Goal: Navigation & Orientation: Find specific page/section

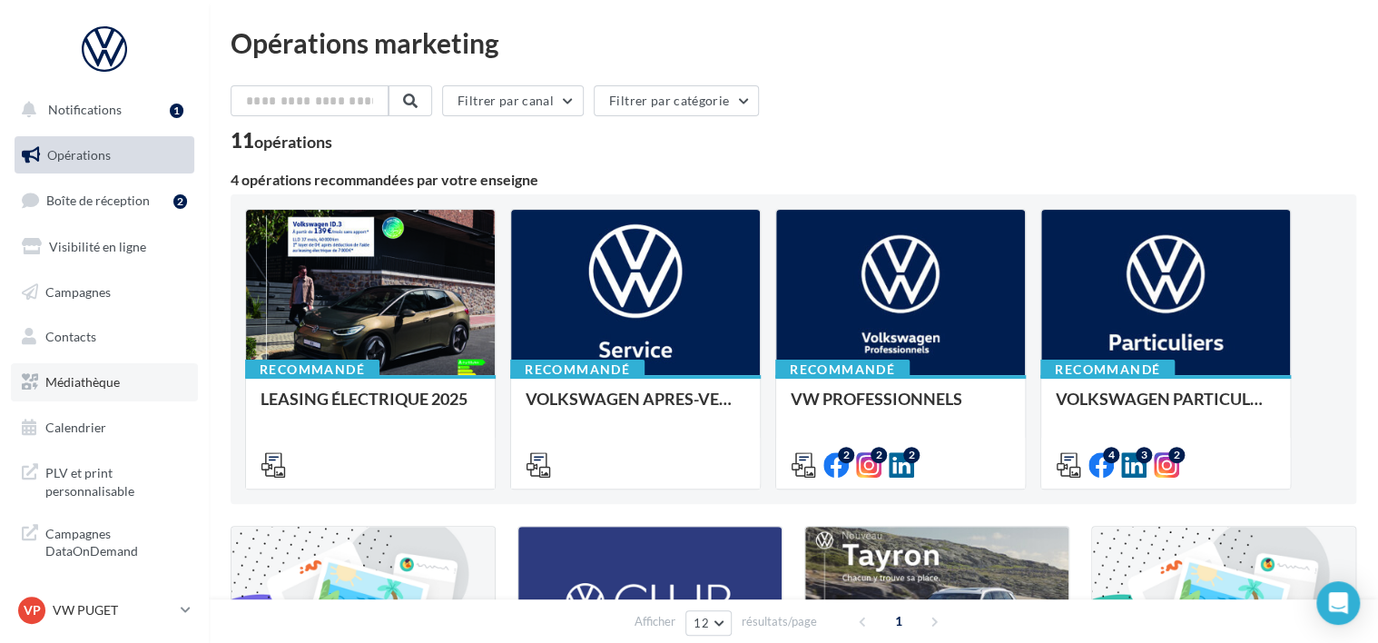
scroll to position [4, 0]
click at [105, 362] on link "Médiathèque" at bounding box center [104, 378] width 187 height 38
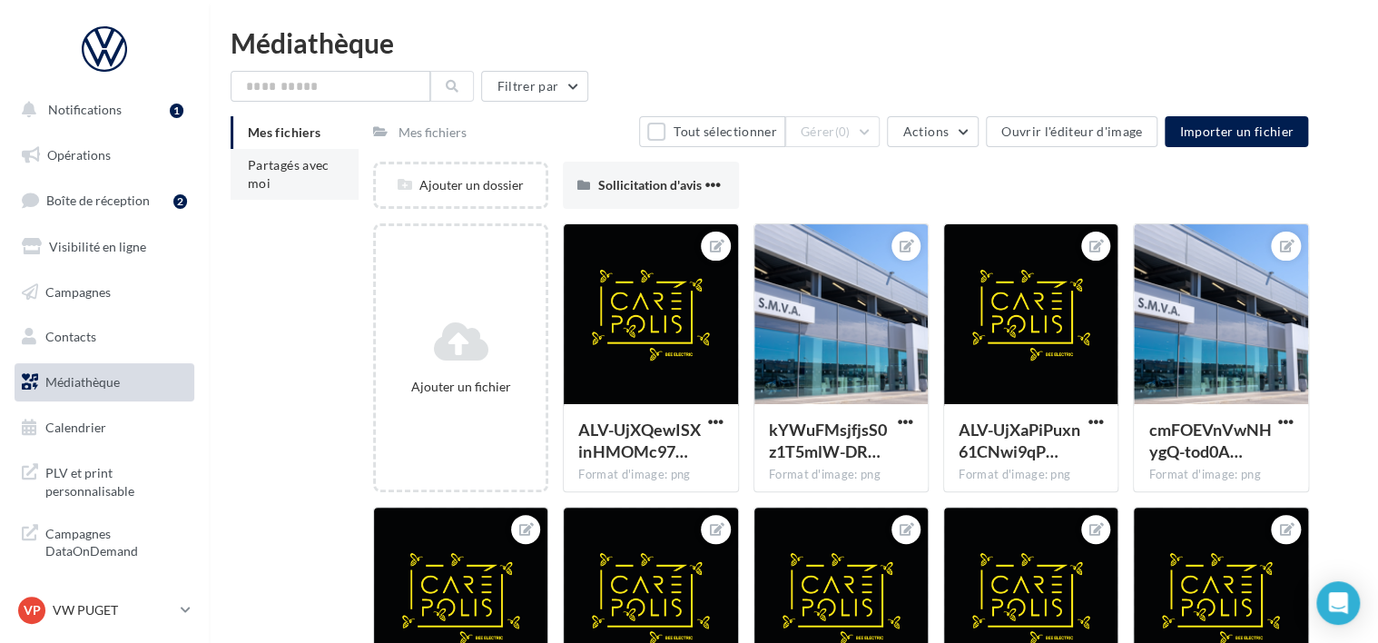
click at [302, 173] on li "Partagés avec moi" at bounding box center [295, 174] width 128 height 51
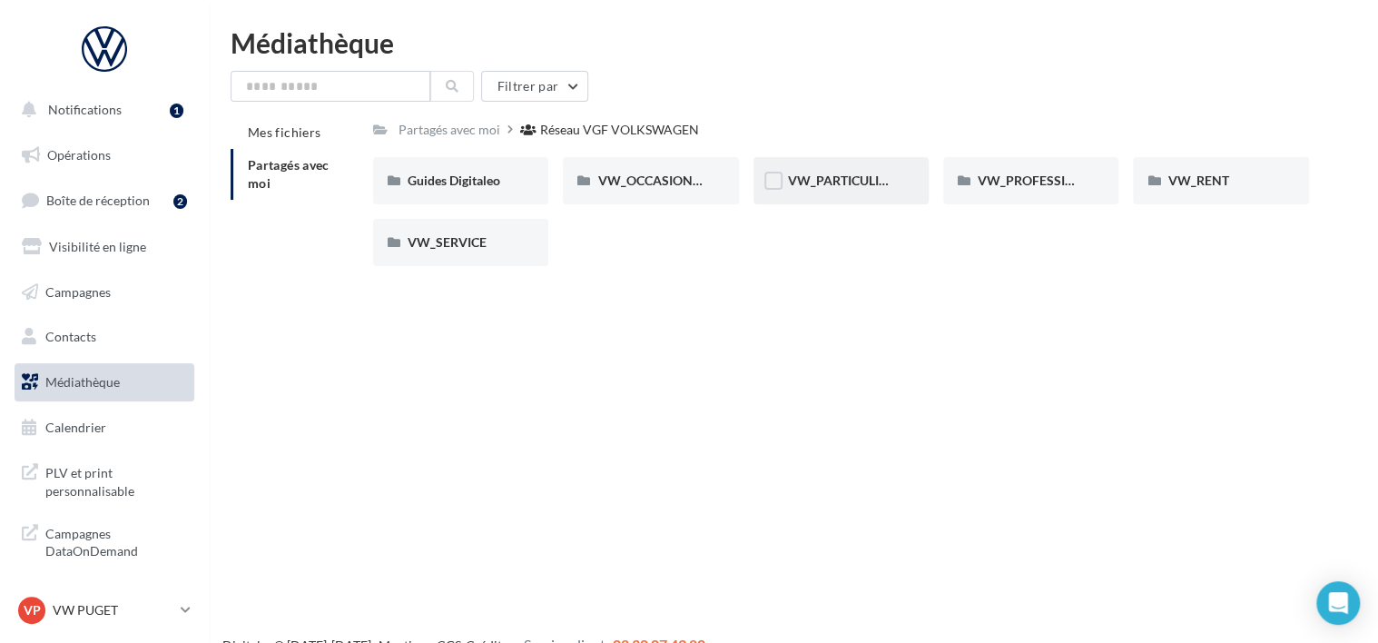
click at [852, 193] on div "VW_PARTICULIERS" at bounding box center [840, 180] width 175 height 47
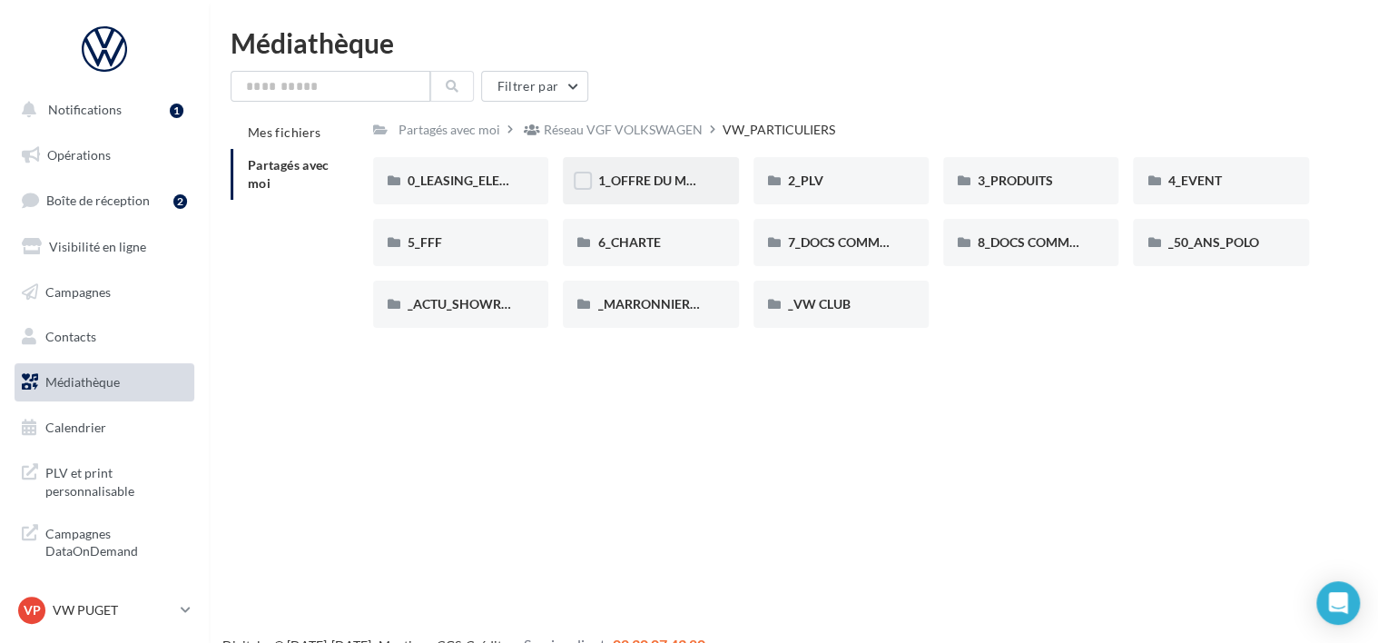
click at [713, 168] on div "1_OFFRE DU MOIS" at bounding box center [650, 180] width 175 height 47
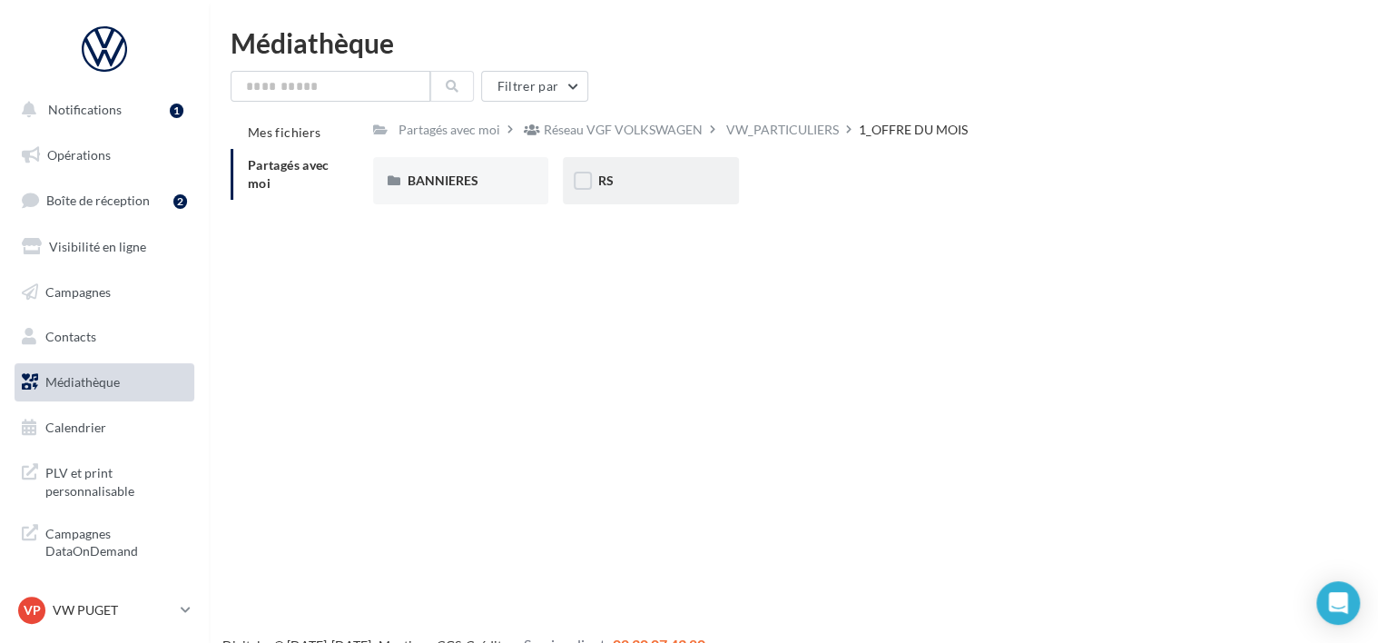
click at [689, 183] on div "RS" at bounding box center [650, 181] width 106 height 18
click at [531, 182] on div "AVEC [PERSON_NAME]" at bounding box center [460, 180] width 175 height 47
click at [518, 174] on div "ID.3" at bounding box center [460, 180] width 175 height 47
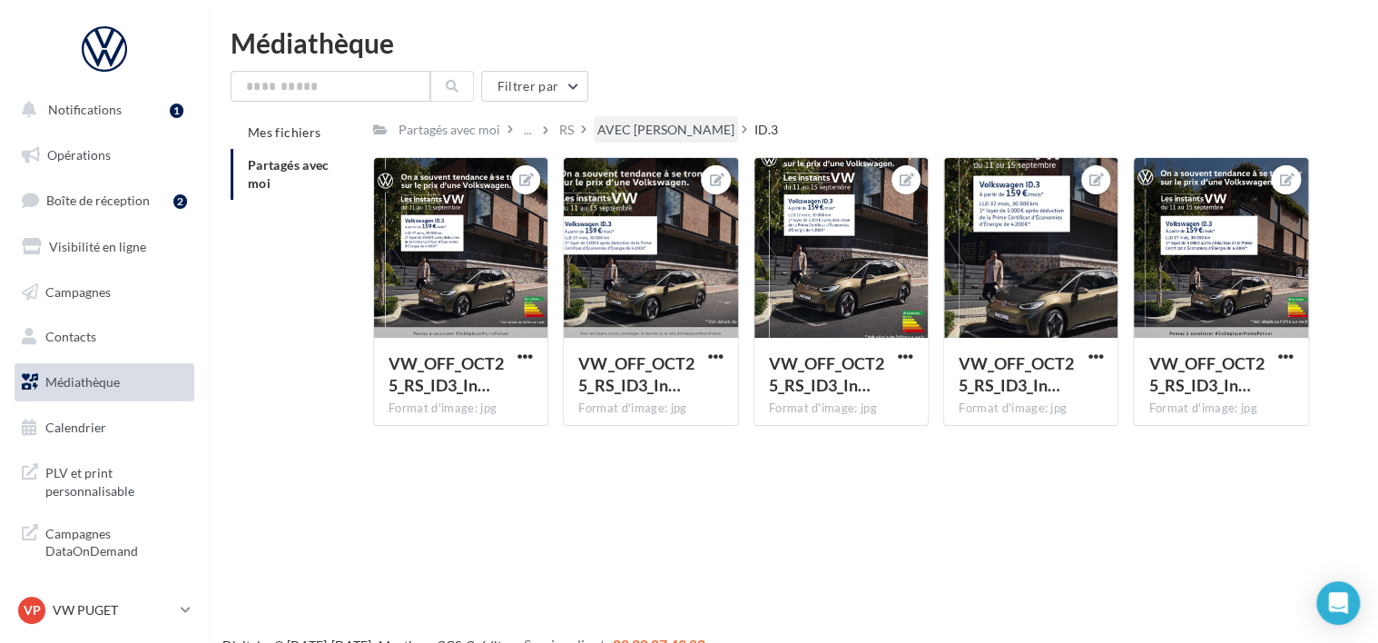
click at [649, 143] on div "Partagés avec moi ... RS AVEC PO ID.3 Rs Partagé par Réseau VGF VOLKSWAGEN VW_O…" at bounding box center [841, 278] width 936 height 324
click at [639, 126] on div "AVEC [PERSON_NAME]" at bounding box center [665, 130] width 137 height 18
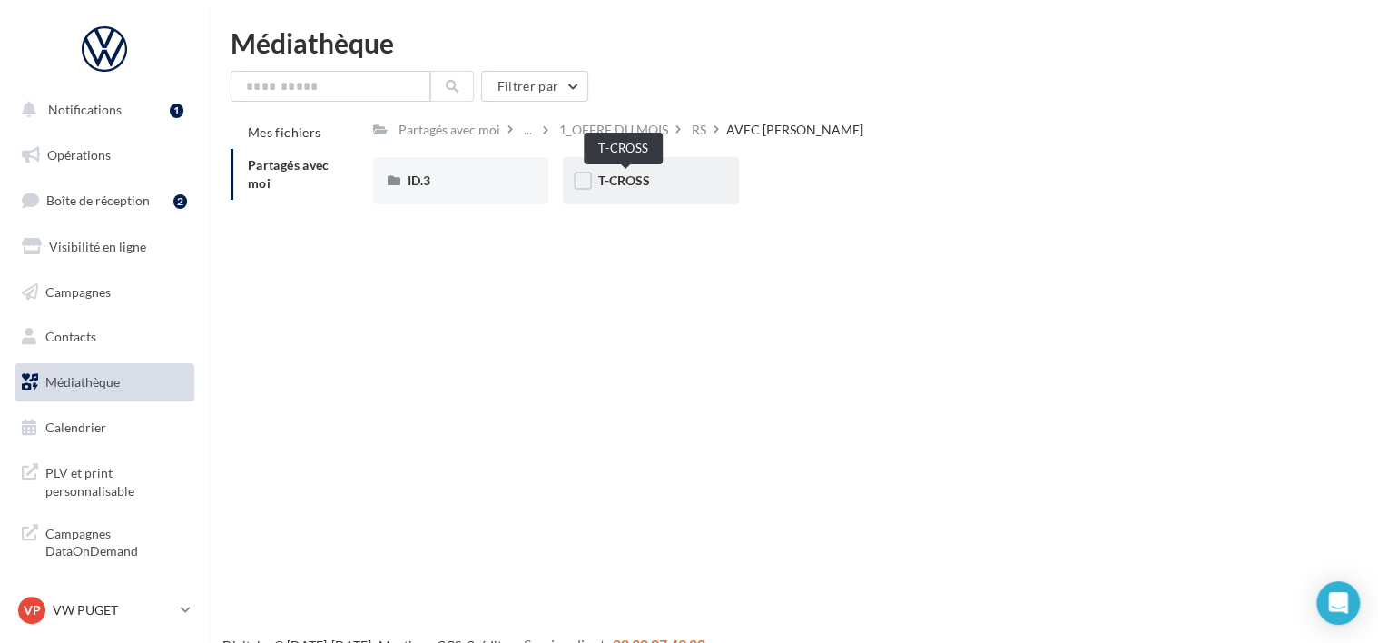
click at [646, 180] on span "T-CROSS" at bounding box center [623, 179] width 52 height 15
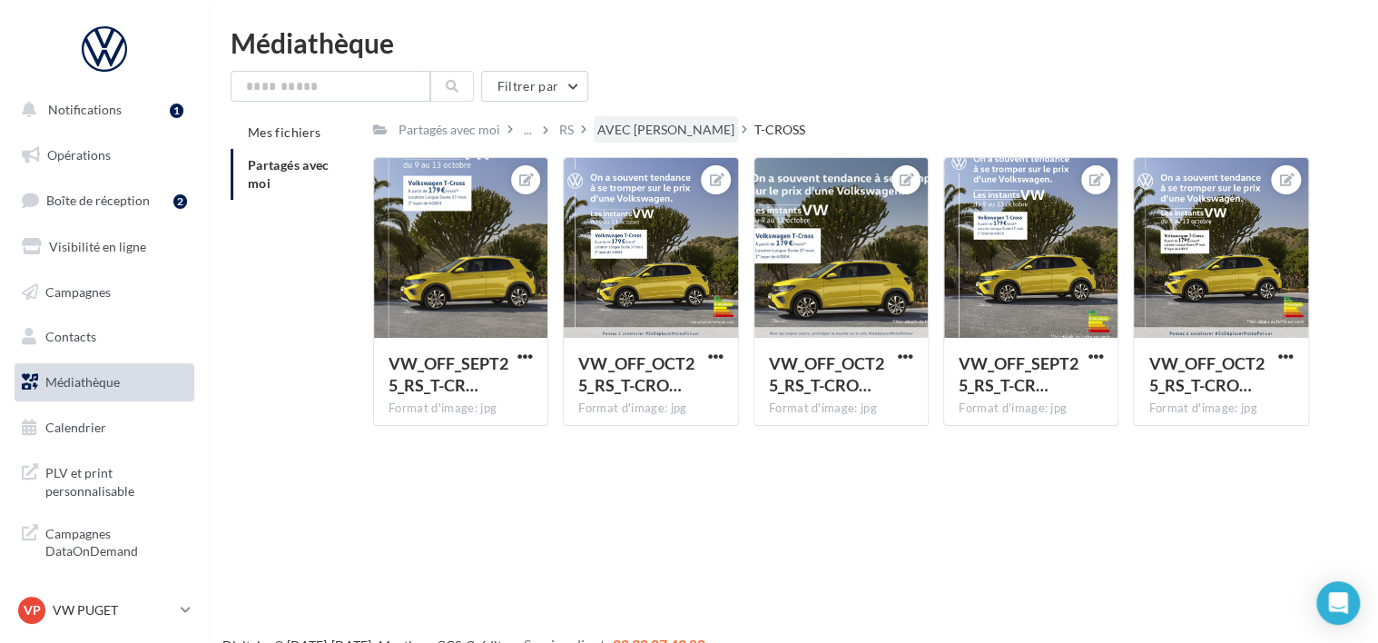
click at [648, 130] on div "AVEC [PERSON_NAME]" at bounding box center [665, 130] width 137 height 18
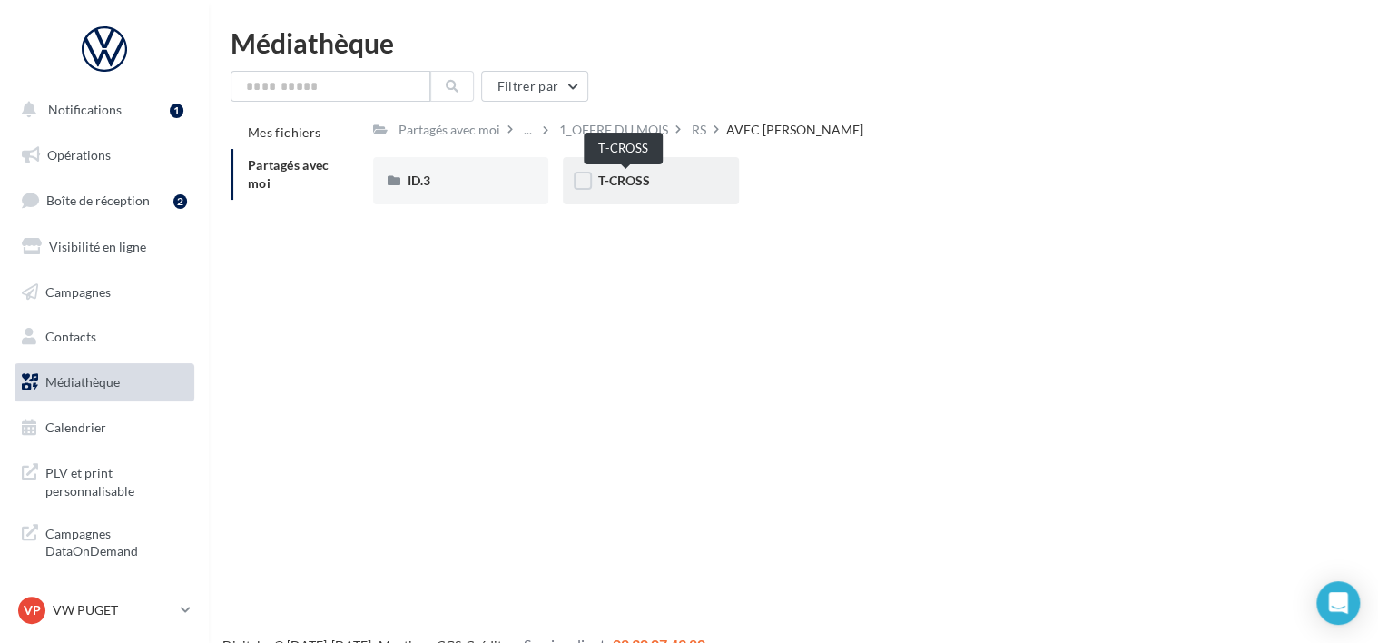
click at [624, 185] on span "T-CROSS" at bounding box center [623, 179] width 52 height 15
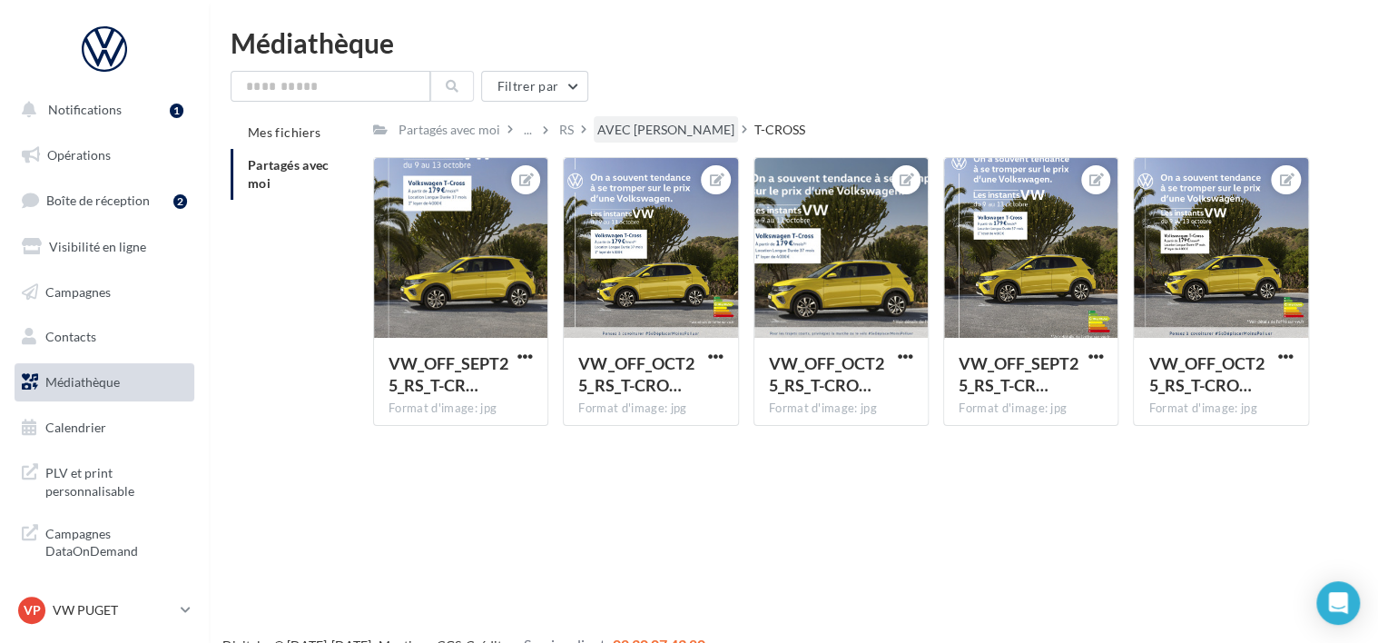
click at [642, 134] on div "AVEC [PERSON_NAME]" at bounding box center [665, 130] width 137 height 18
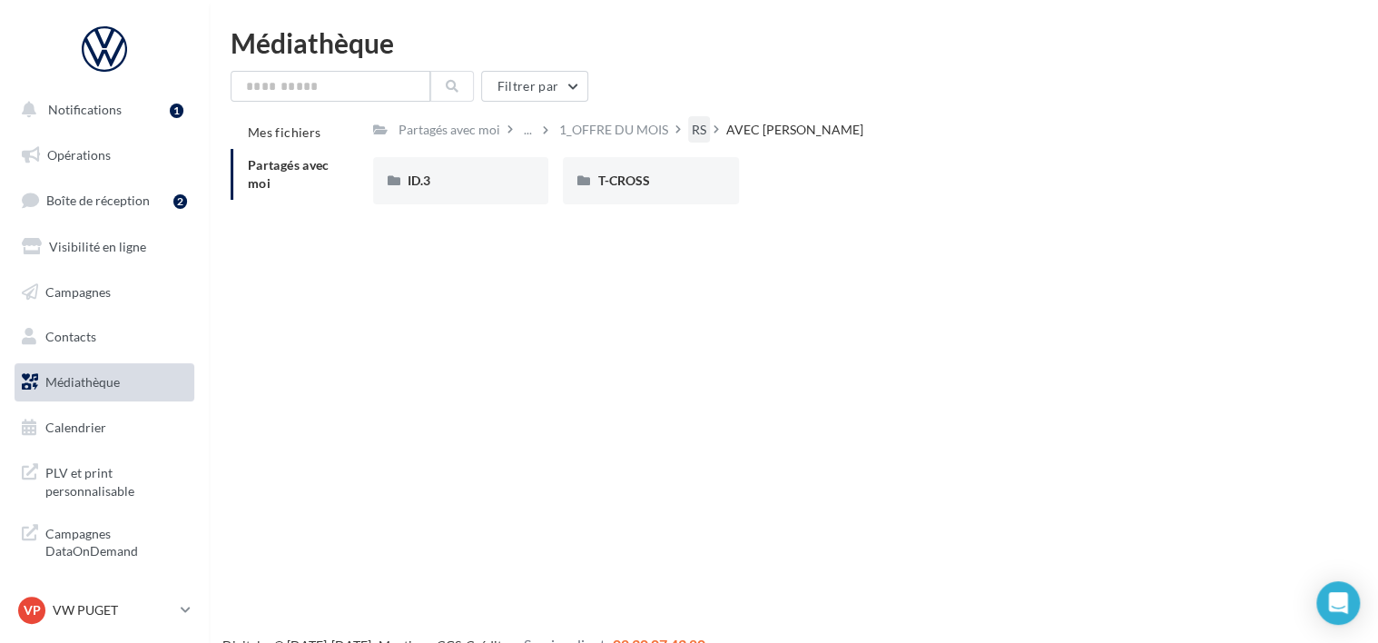
click at [706, 125] on div "RS" at bounding box center [699, 130] width 15 height 18
click at [795, 134] on div "1_OFFRE DU MOIS" at bounding box center [749, 130] width 109 height 18
click at [654, 180] on div "RS" at bounding box center [650, 181] width 106 height 18
click at [898, 208] on div "AVEC PO AVEC [PERSON_NAME] SANS PO SANS PO" at bounding box center [848, 188] width 950 height 62
click at [736, 120] on div "1_OFFRE DU MOIS" at bounding box center [750, 129] width 116 height 26
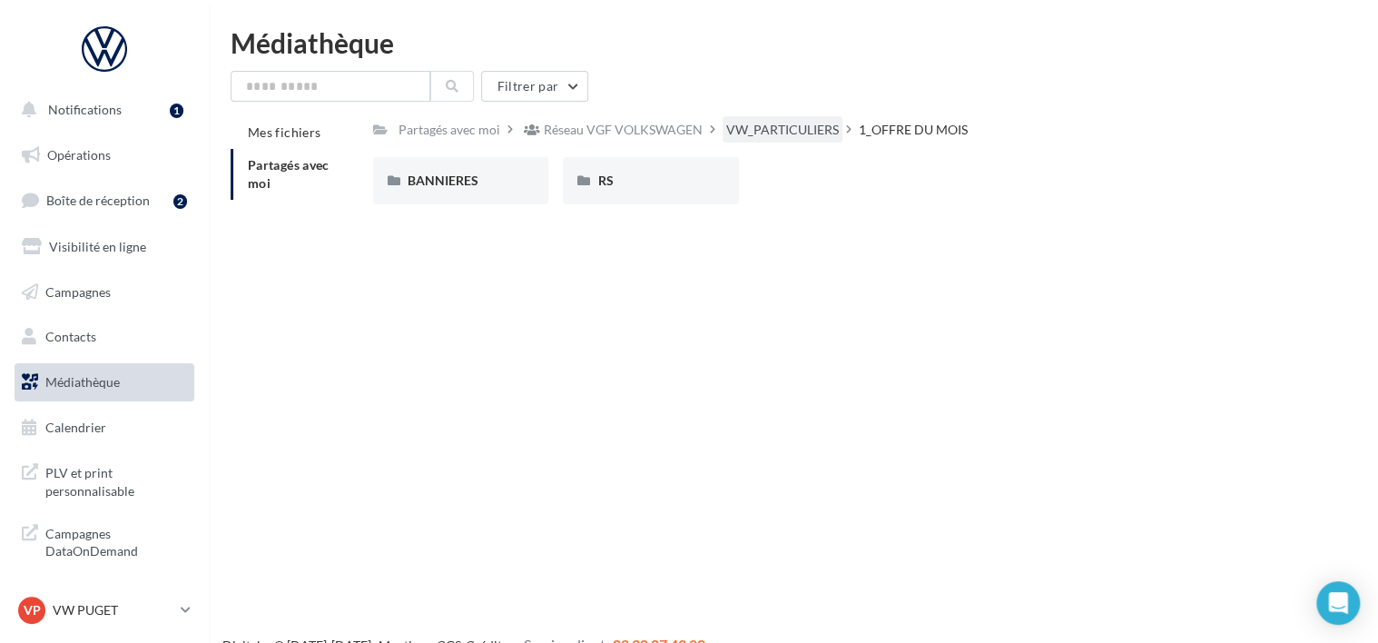
click at [796, 121] on div "VW_PARTICULIERS" at bounding box center [782, 130] width 113 height 18
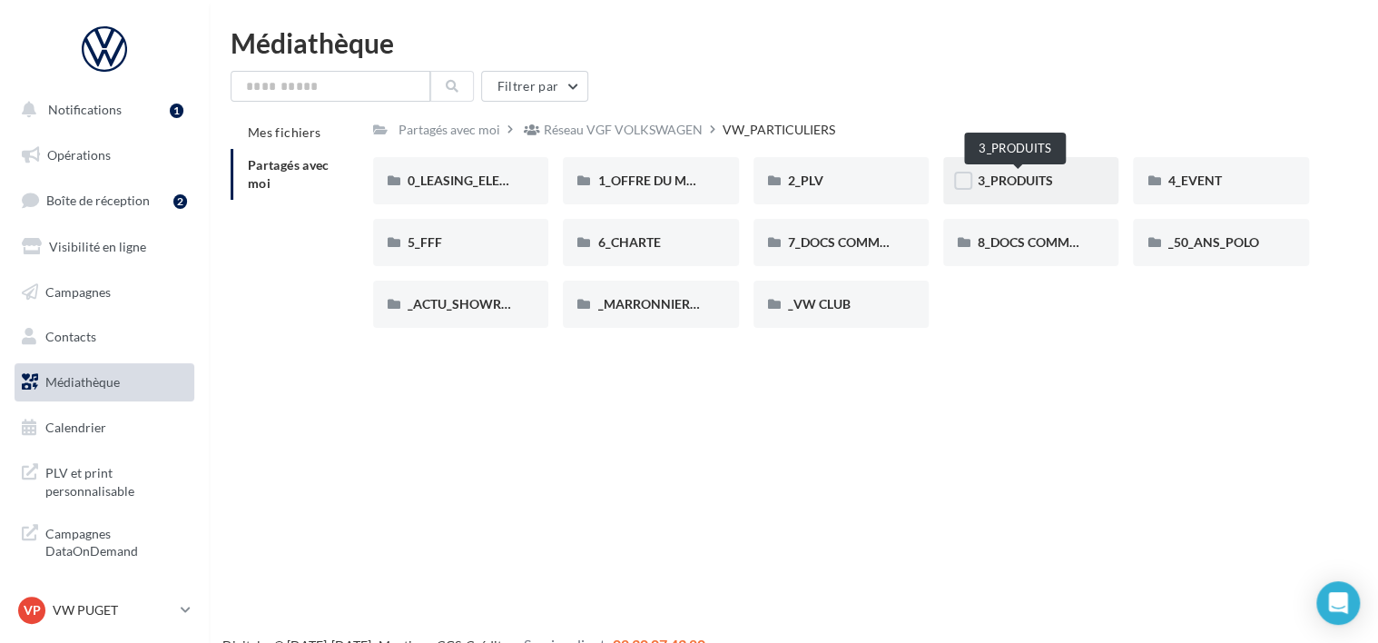
click at [1030, 180] on span "3_PRODUITS" at bounding box center [1015, 179] width 75 height 15
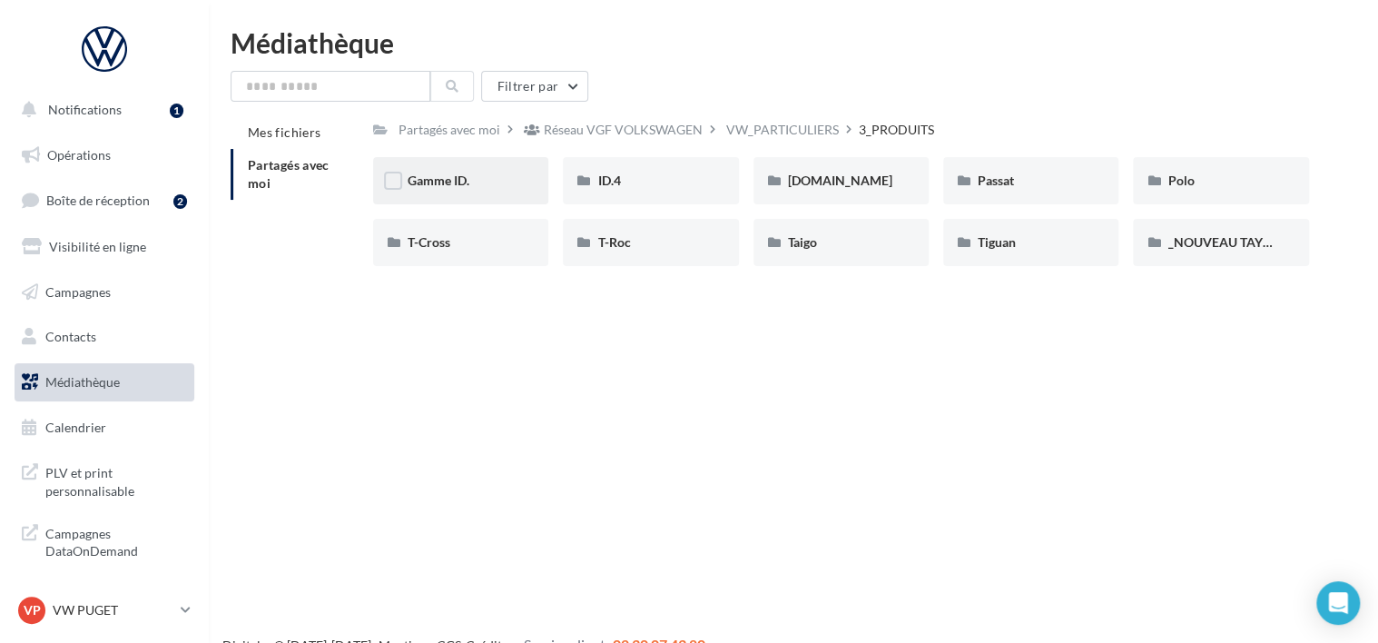
click at [488, 183] on div "Gamme ID." at bounding box center [461, 181] width 106 height 18
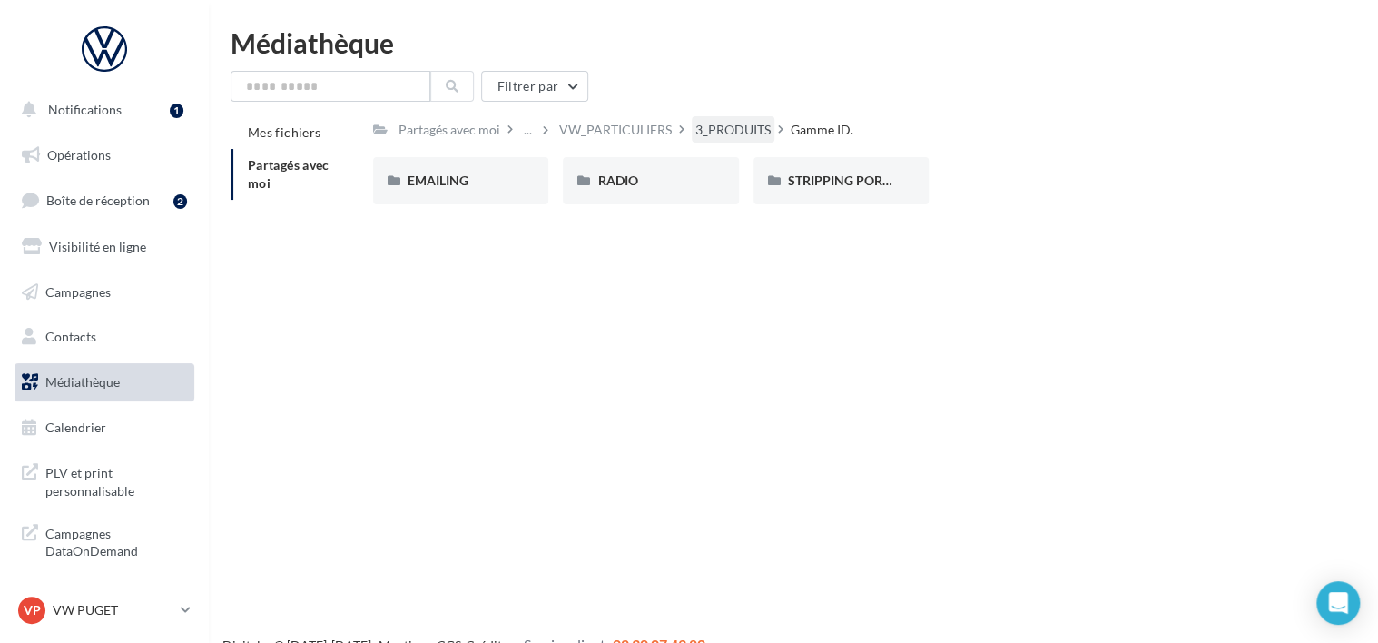
click at [766, 130] on div "3_PRODUITS" at bounding box center [732, 130] width 75 height 18
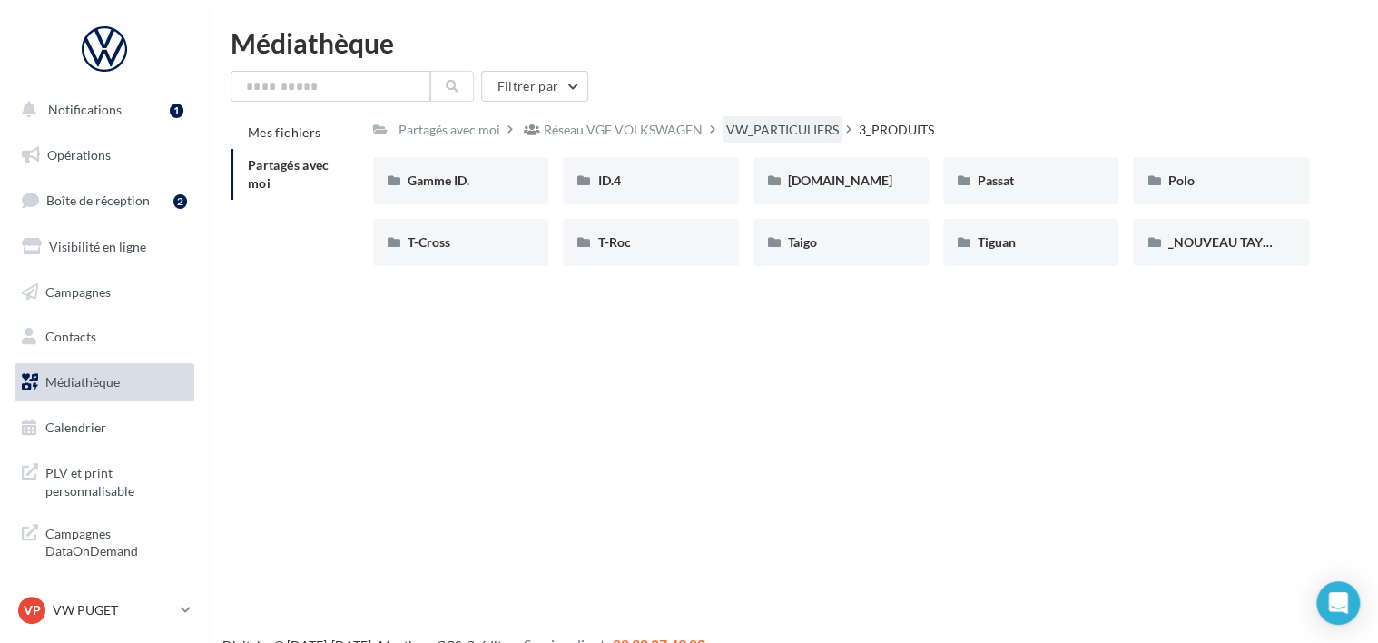
click at [809, 133] on div "VW_PARTICULIERS" at bounding box center [782, 130] width 113 height 18
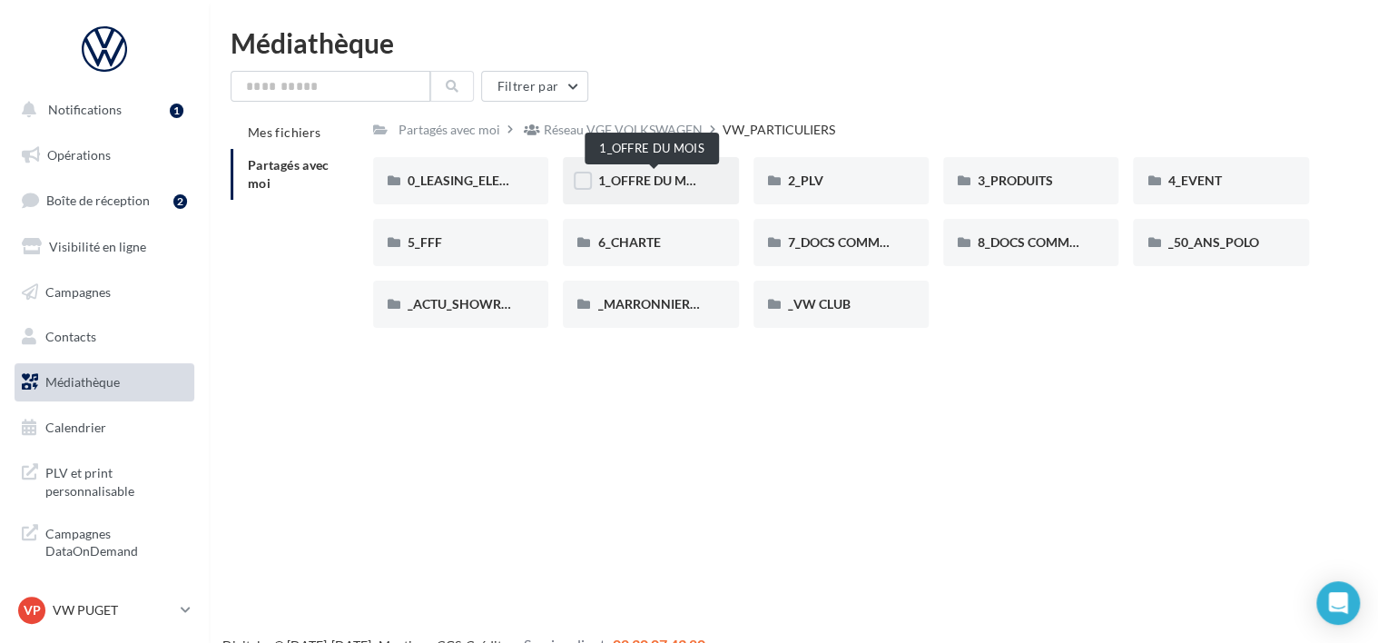
click at [651, 181] on span "1_OFFRE DU MOIS" at bounding box center [651, 179] width 109 height 15
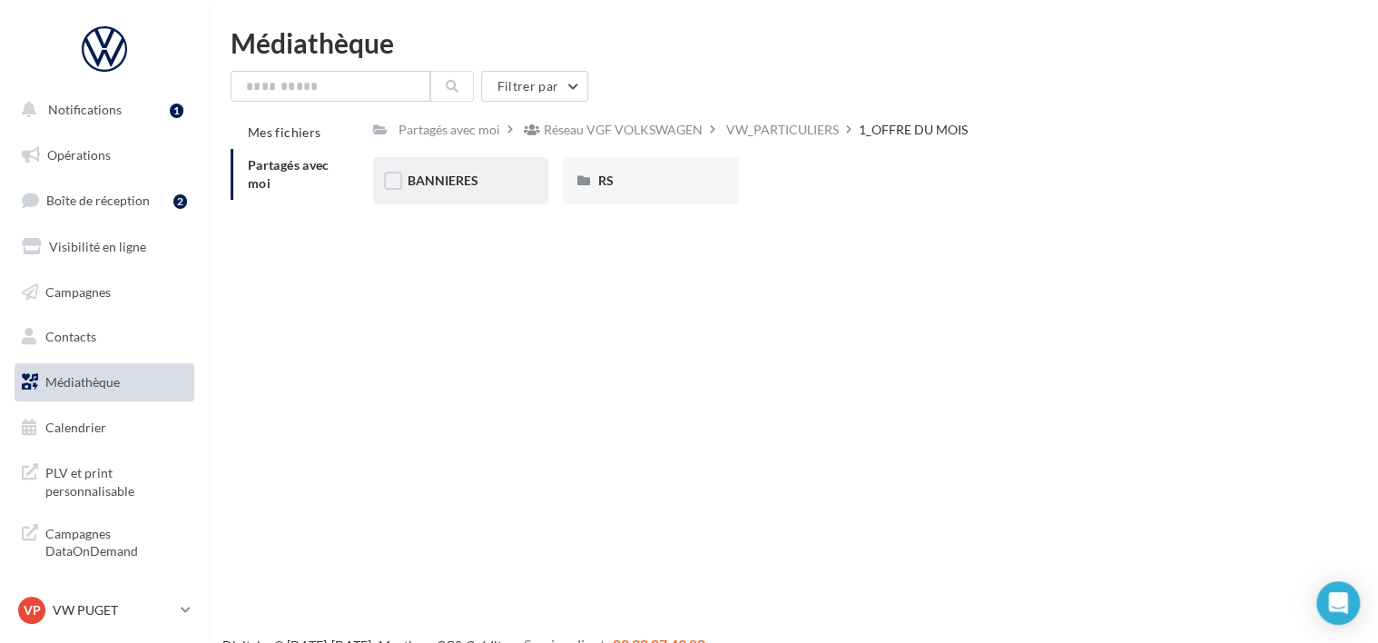
click at [480, 159] on div "BANNIERES" at bounding box center [460, 180] width 175 height 47
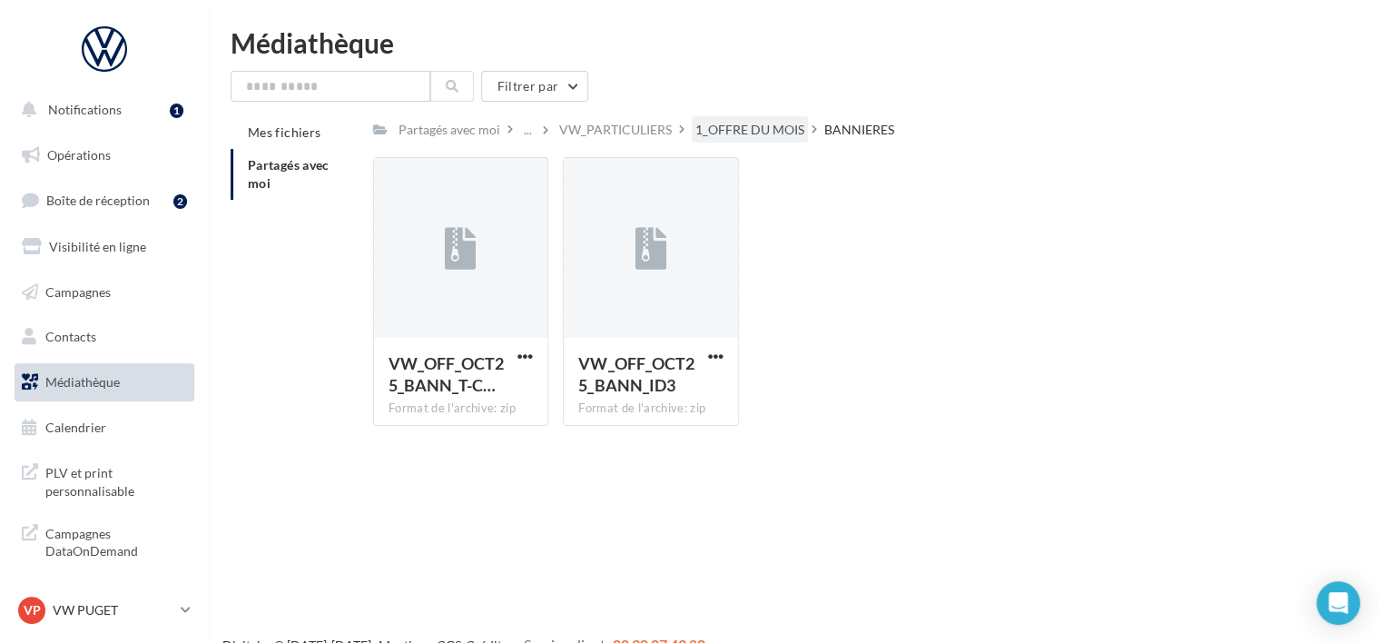
click at [804, 131] on div "1_OFFRE DU MOIS" at bounding box center [749, 130] width 109 height 18
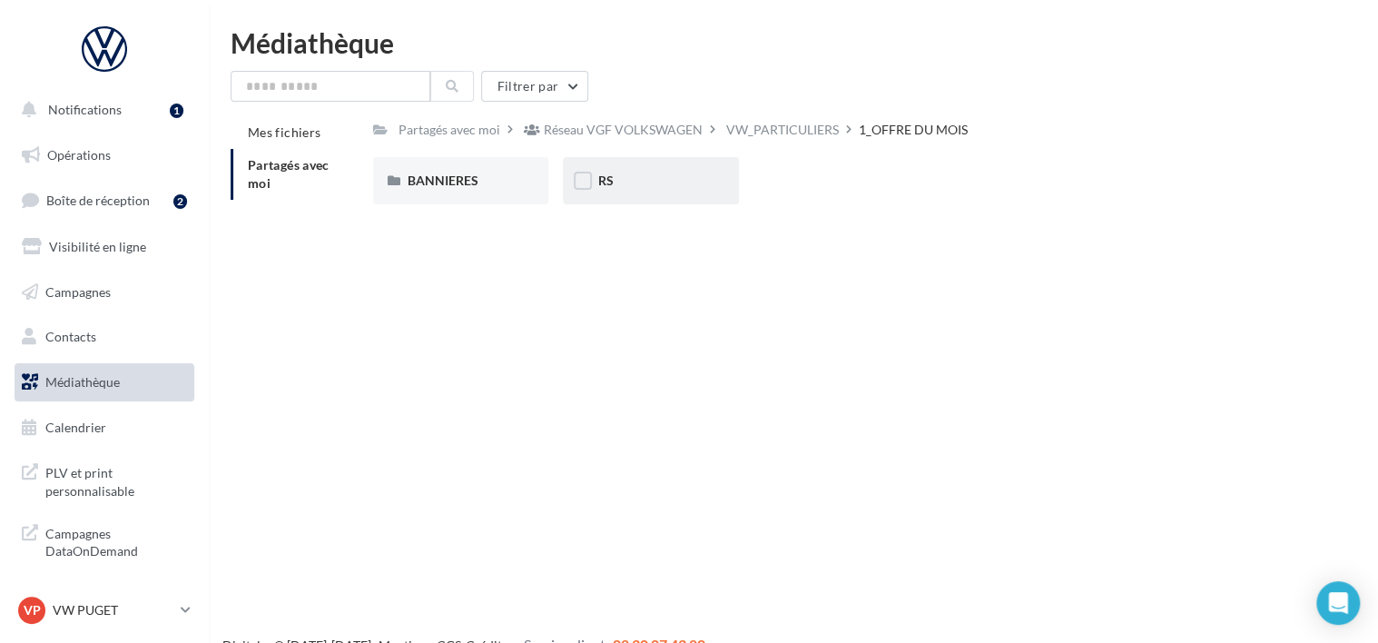
click at [657, 185] on div "RS" at bounding box center [650, 181] width 106 height 18
click at [450, 200] on div "AVEC [PERSON_NAME]" at bounding box center [460, 180] width 175 height 47
click at [486, 178] on div "ID.3" at bounding box center [461, 181] width 106 height 18
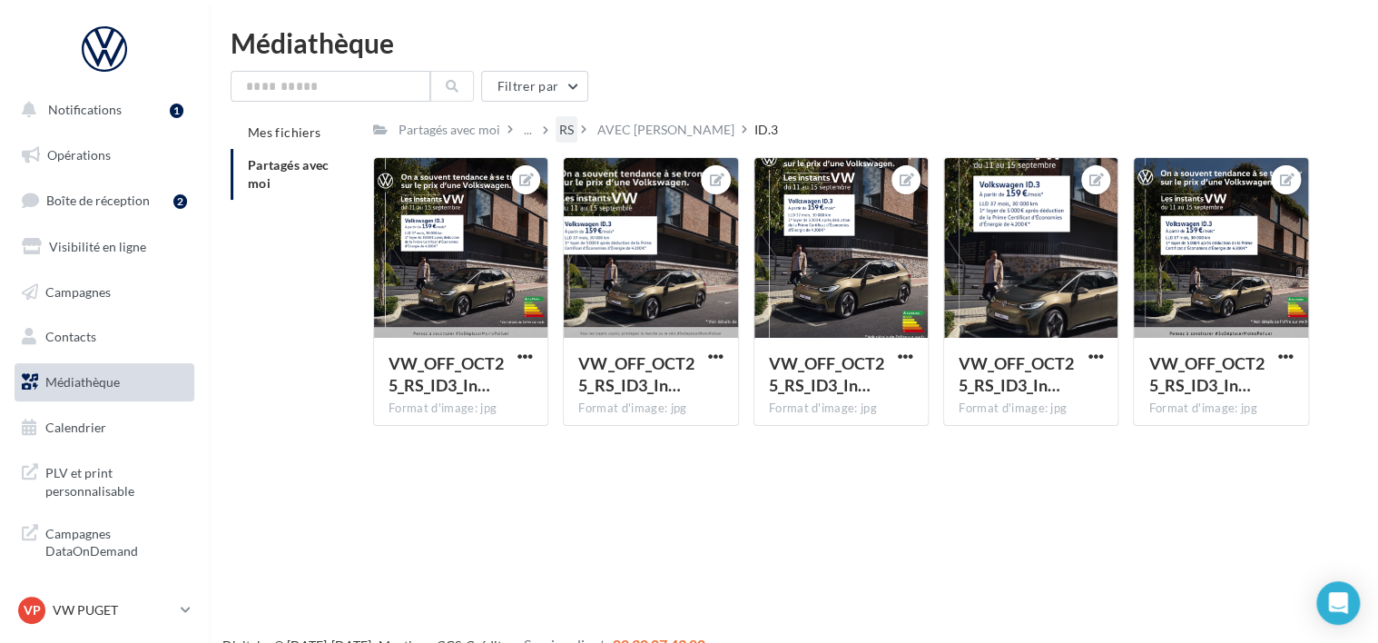
click at [577, 122] on div "RS" at bounding box center [566, 129] width 22 height 26
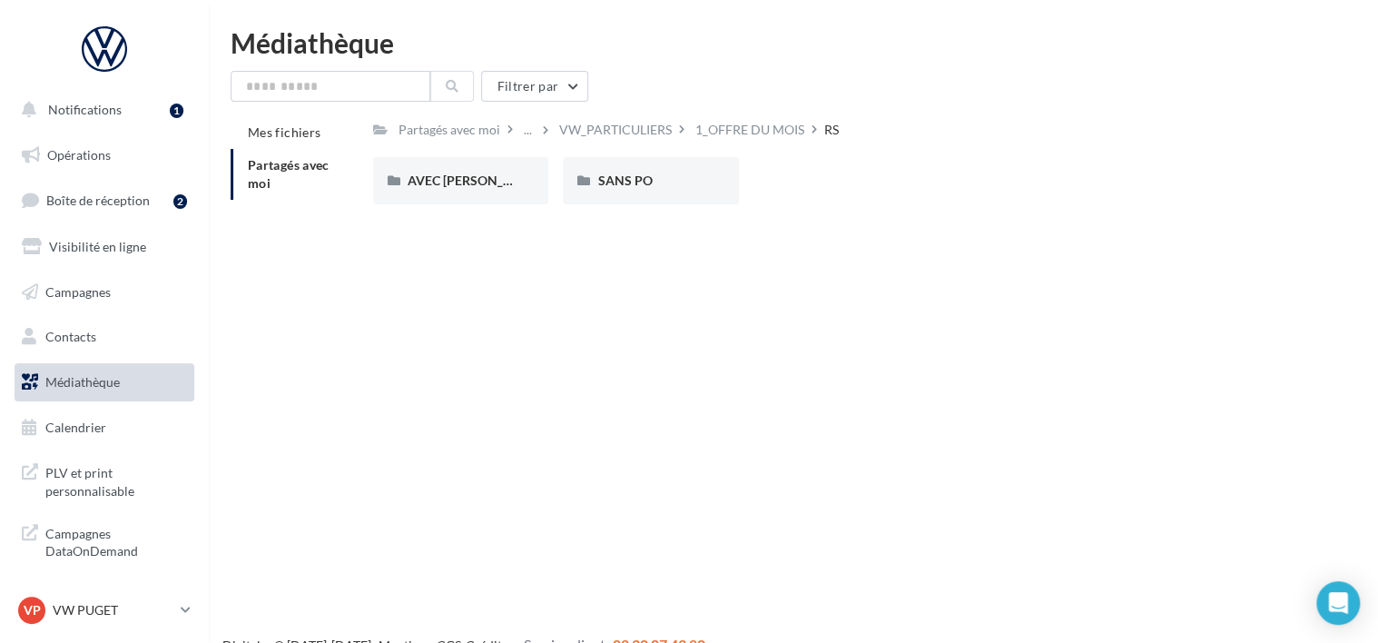
click at [607, 146] on div "Partagés avec moi ... VW_PARTICULIERS 1_OFFRE DU MOIS RS Rs Partagé par Réseau …" at bounding box center [841, 167] width 936 height 103
click at [611, 122] on div "VW_PARTICULIERS" at bounding box center [615, 130] width 113 height 18
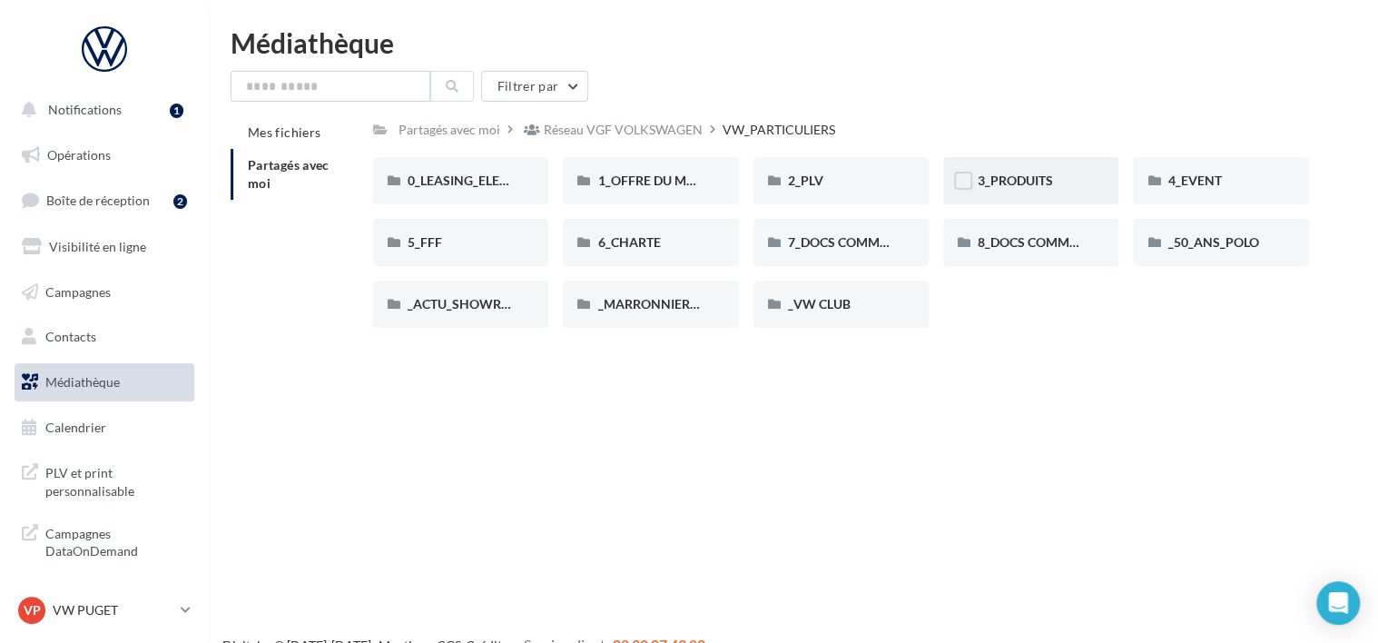
click at [1093, 183] on div "3_PRODUITS" at bounding box center [1030, 180] width 175 height 47
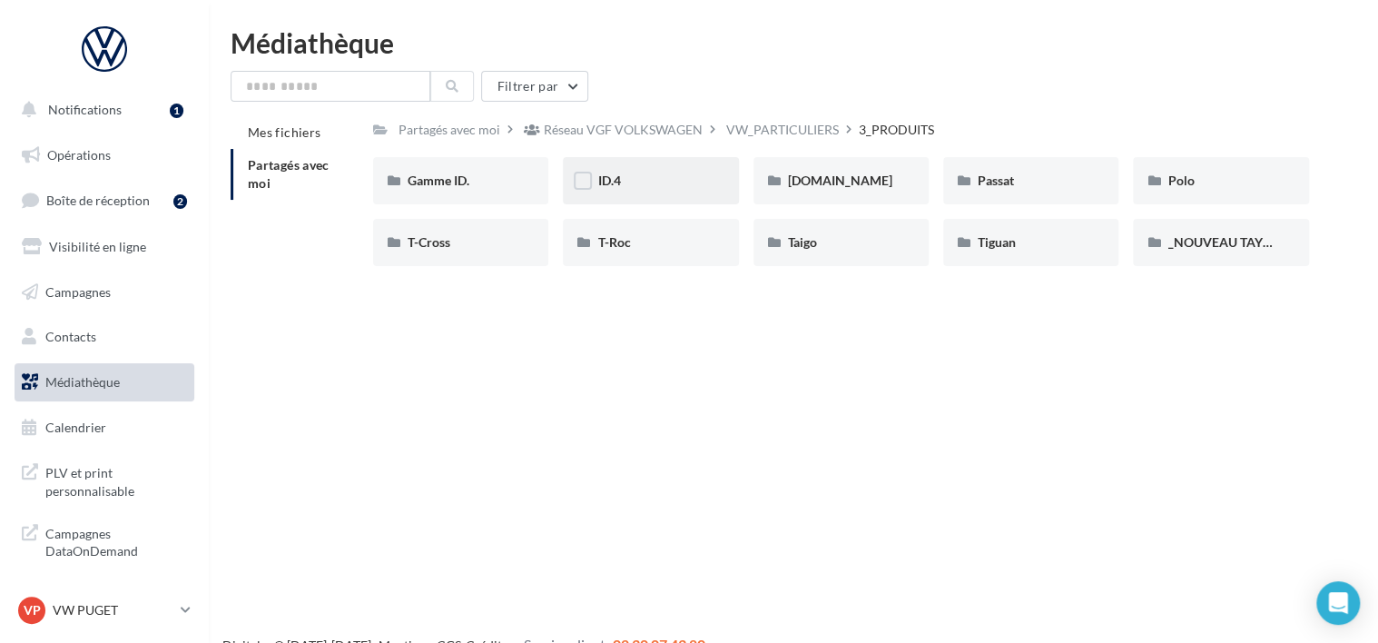
click at [692, 176] on div "ID.4" at bounding box center [650, 181] width 106 height 18
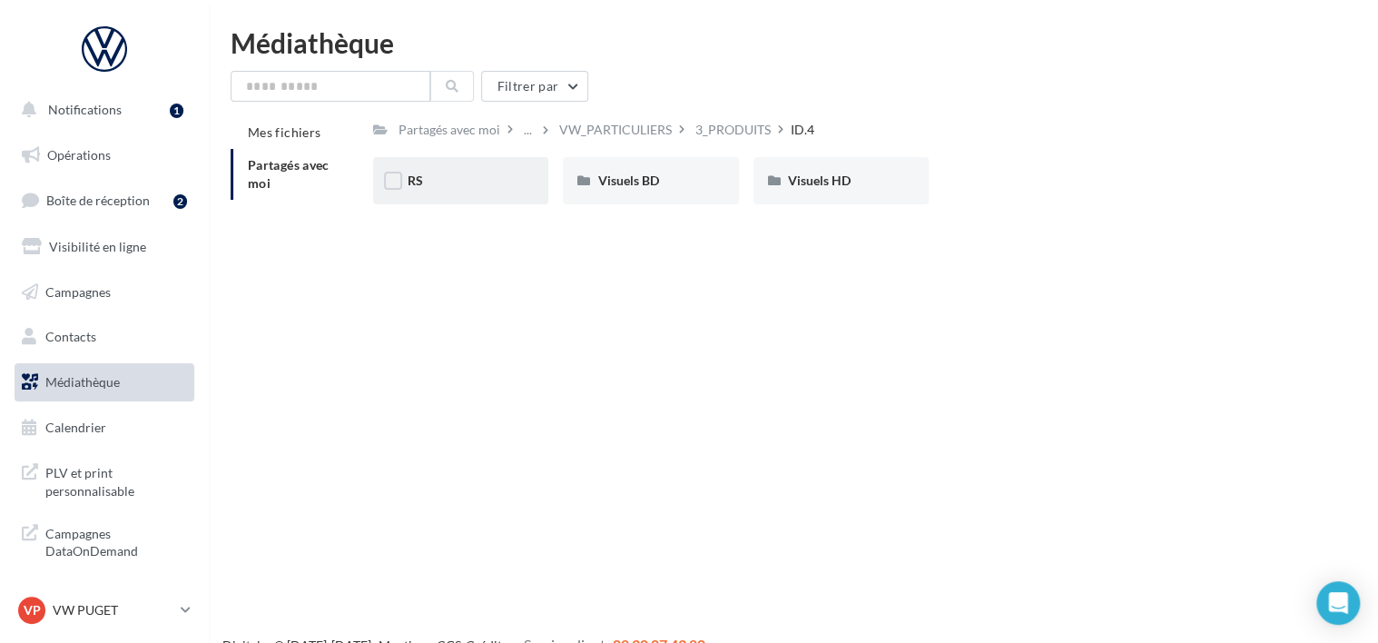
click at [509, 170] on div "RS" at bounding box center [460, 180] width 175 height 47
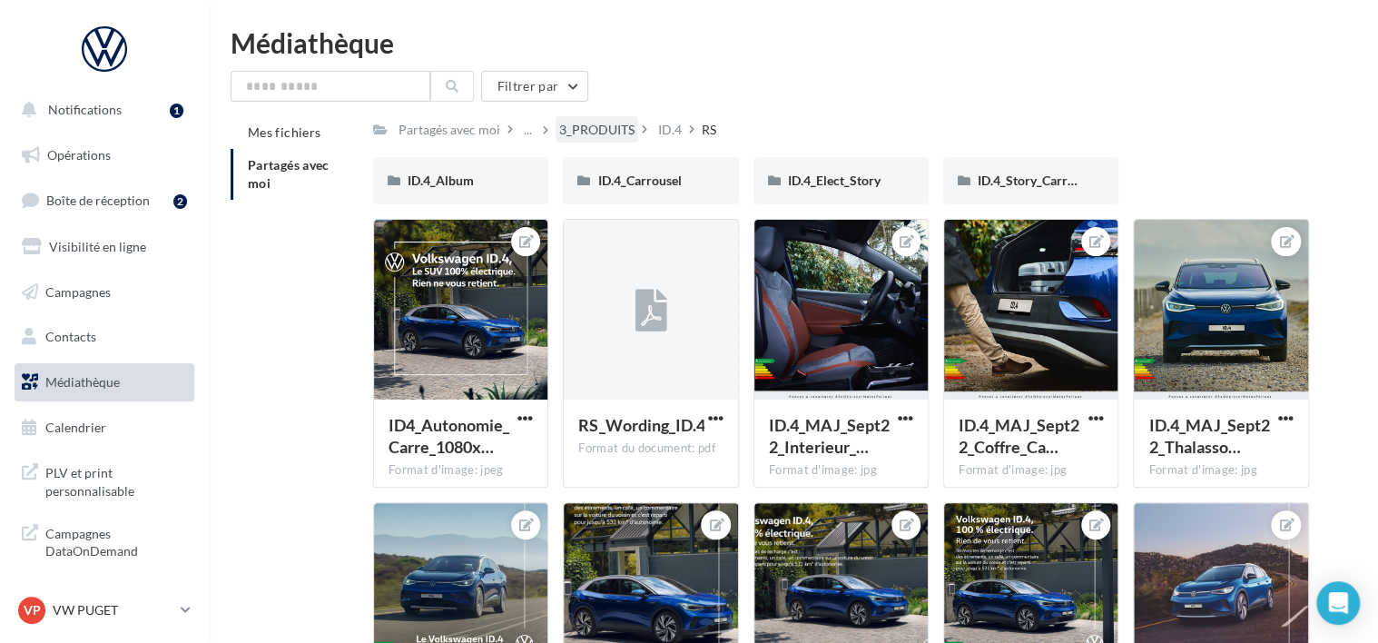
click at [633, 133] on div "3_PRODUITS" at bounding box center [596, 130] width 75 height 18
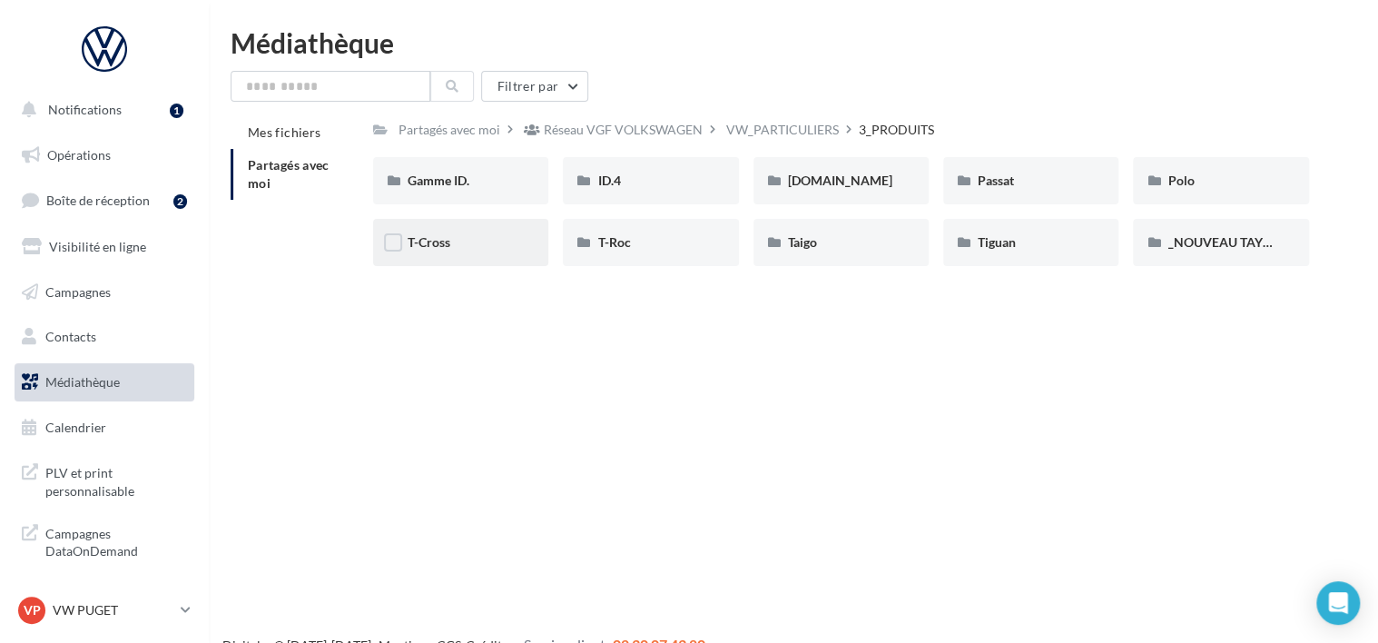
click at [447, 249] on span "T-Cross" at bounding box center [429, 241] width 43 height 15
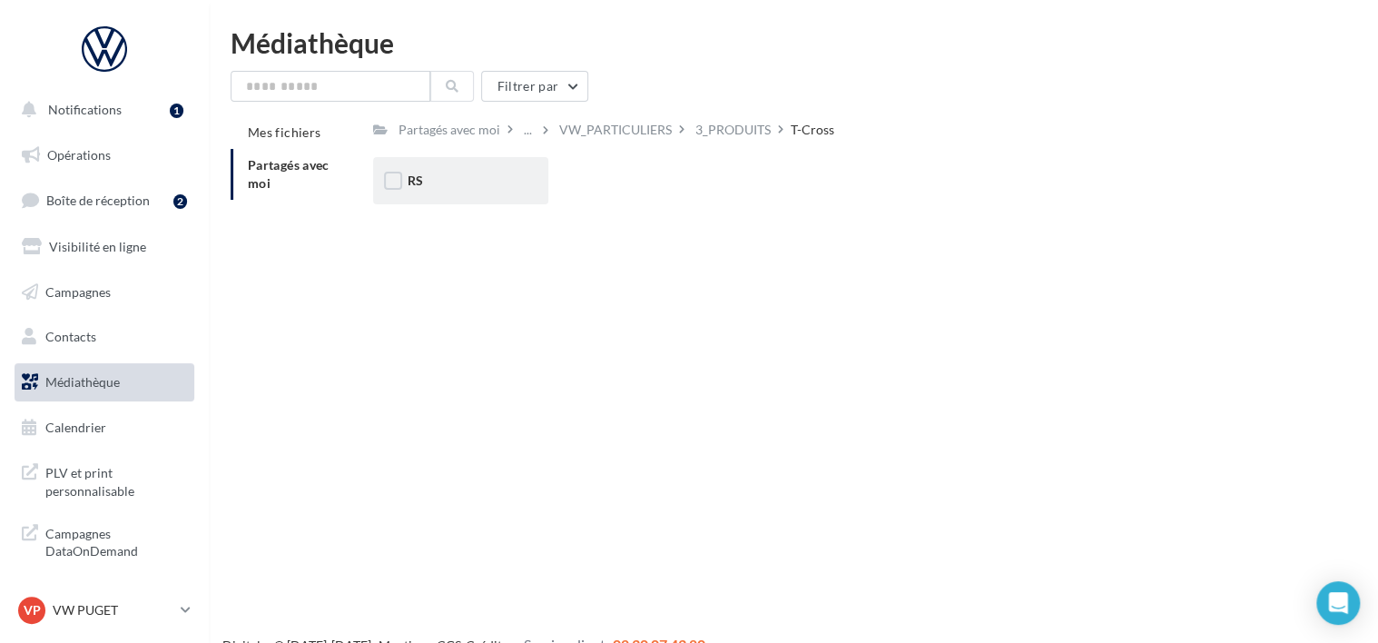
click at [475, 200] on div "RS" at bounding box center [460, 180] width 175 height 47
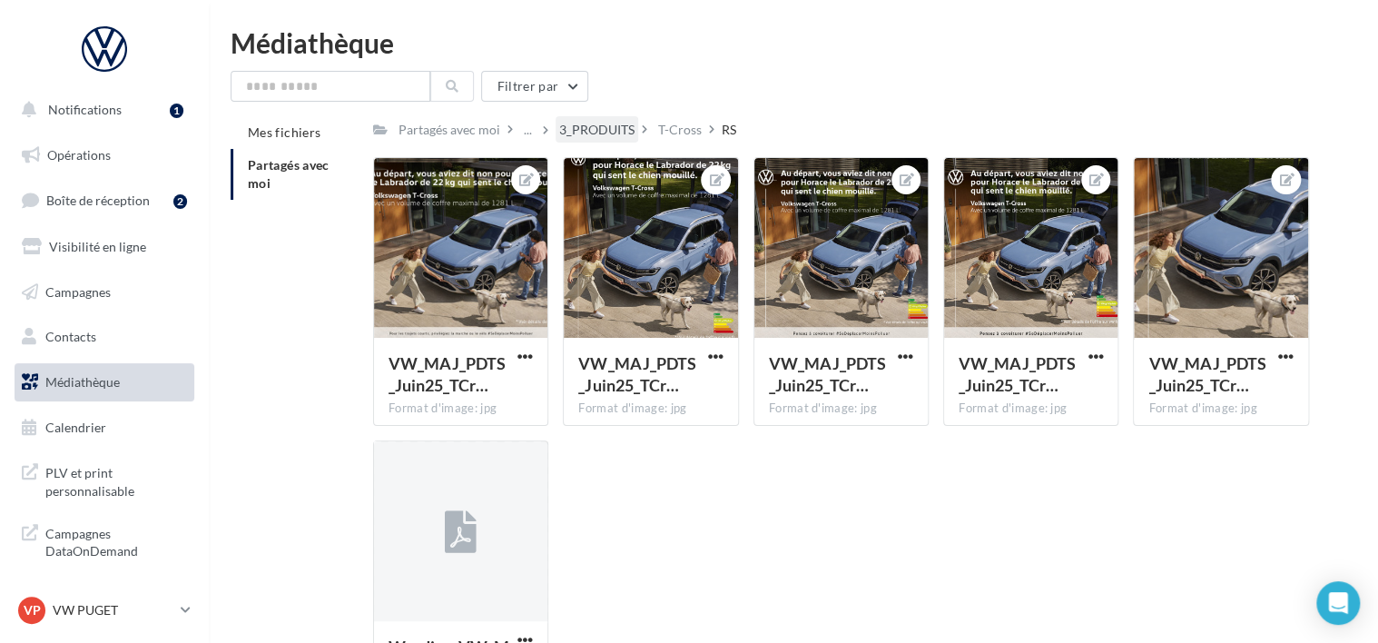
click at [584, 132] on div "3_PRODUITS" at bounding box center [596, 130] width 75 height 18
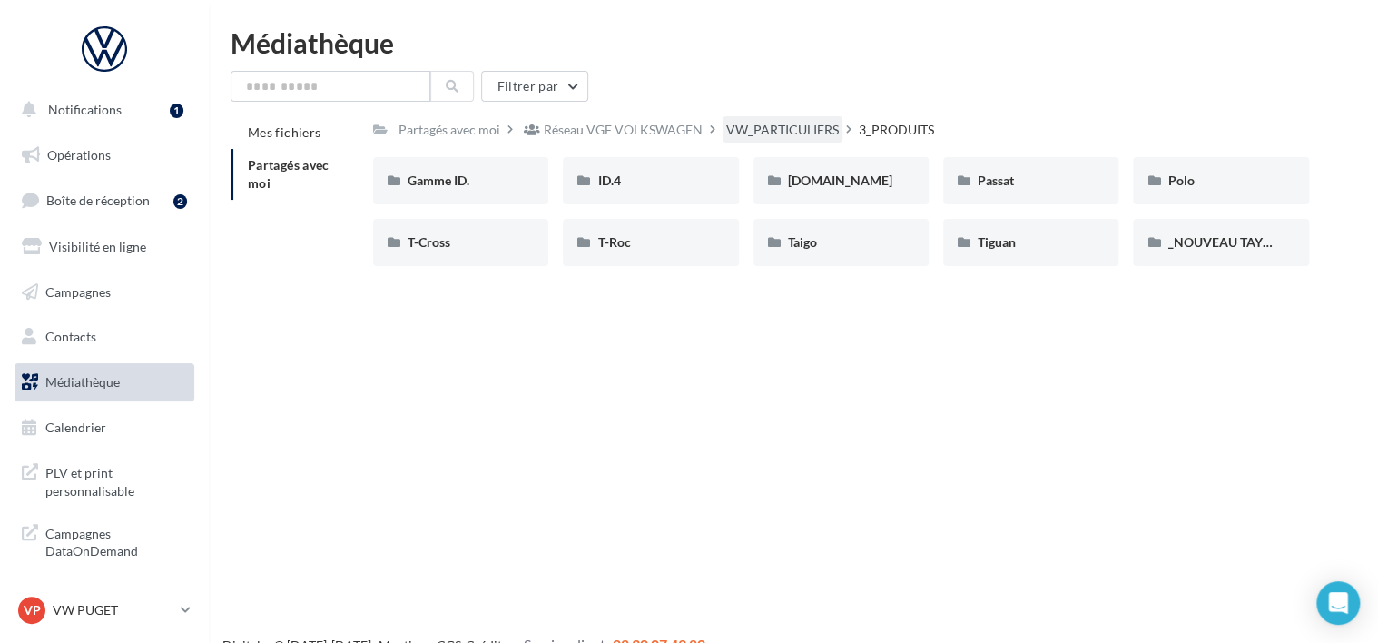
click at [772, 137] on div "VW_PARTICULIERS" at bounding box center [782, 130] width 113 height 18
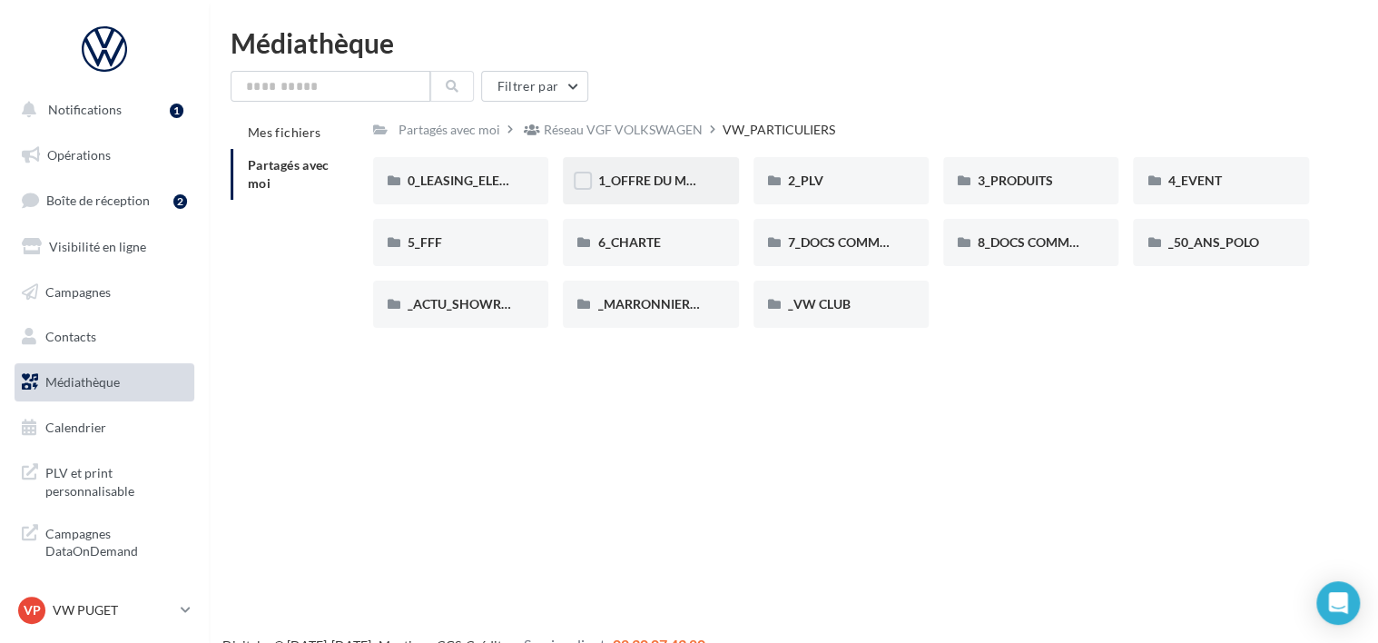
click at [673, 191] on div "1_OFFRE DU MOIS" at bounding box center [650, 180] width 175 height 47
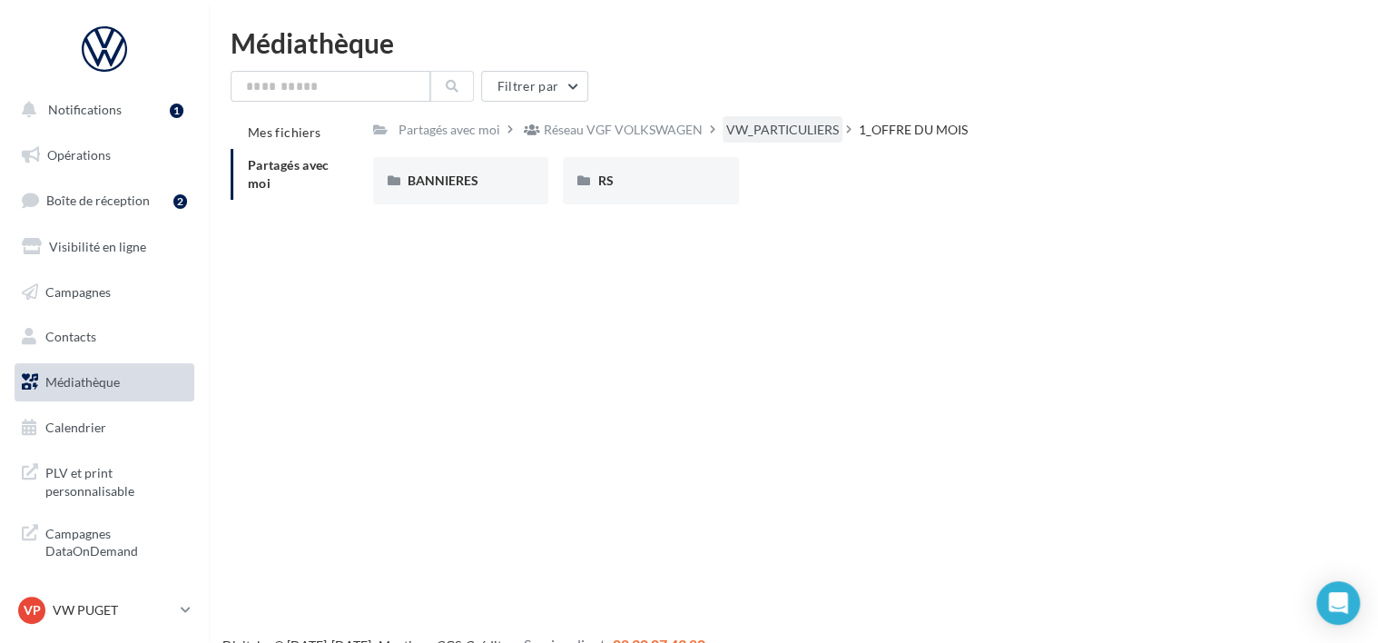
click at [787, 127] on div "VW_PARTICULIERS" at bounding box center [782, 130] width 113 height 18
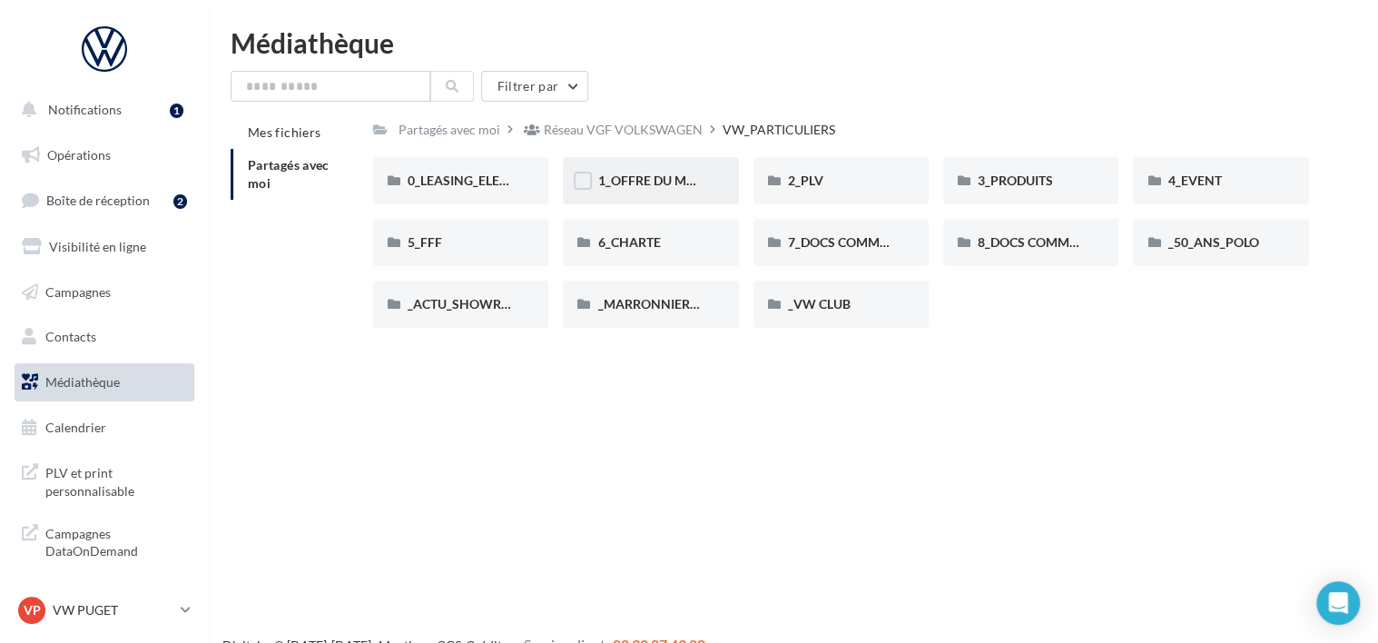
click at [705, 163] on div "1_OFFRE DU MOIS" at bounding box center [650, 180] width 175 height 47
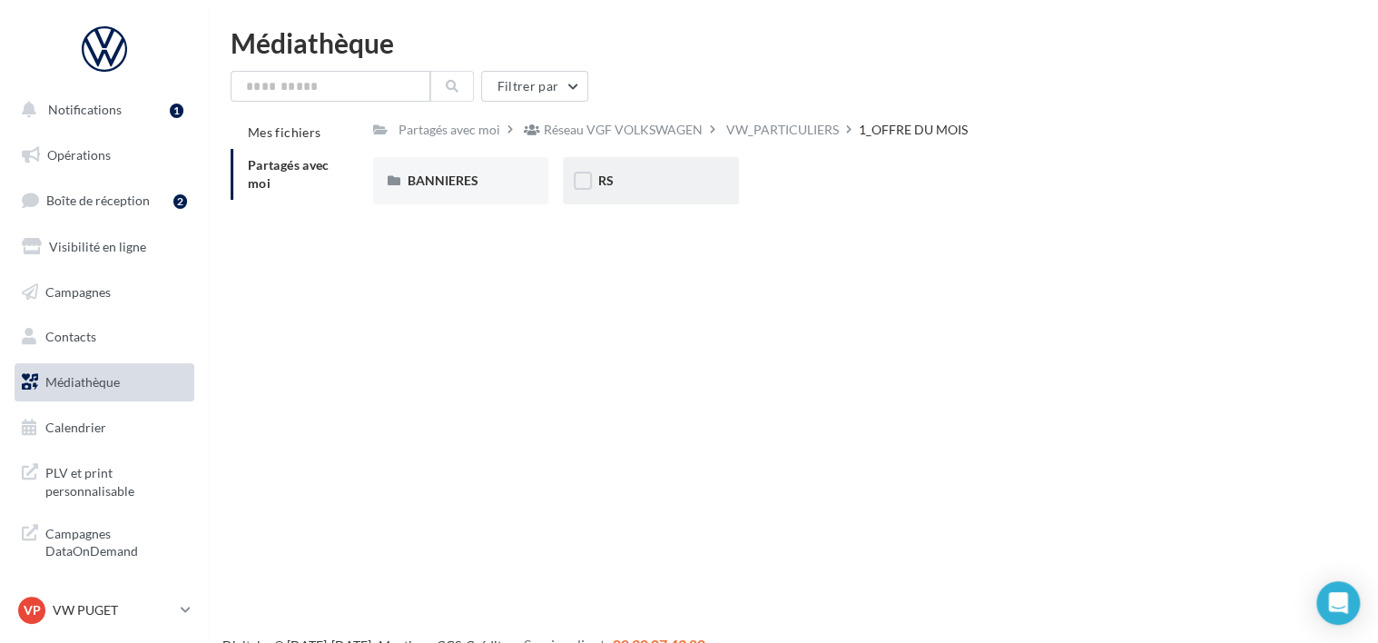
click at [716, 172] on div "RS" at bounding box center [650, 180] width 175 height 47
click at [661, 179] on div "SANS PO" at bounding box center [650, 181] width 106 height 18
click at [515, 155] on div "Partagés avec moi ... 1_OFFRE DU MOIS RS SANS PO Rs Partagé par Réseau VGF VOLK…" at bounding box center [841, 167] width 936 height 103
click at [517, 158] on div "ID.3" at bounding box center [460, 180] width 175 height 47
